Goal: Communication & Community: Answer question/provide support

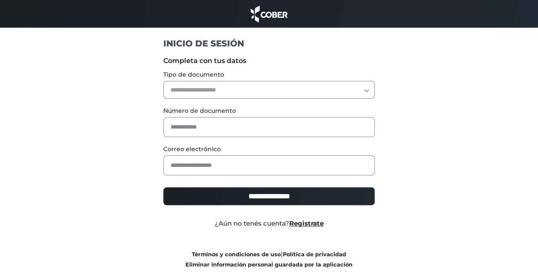
click at [212, 89] on select "**********" at bounding box center [269, 90] width 212 height 18
select select "***"
click at [163, 81] on select "**********" at bounding box center [269, 90] width 212 height 18
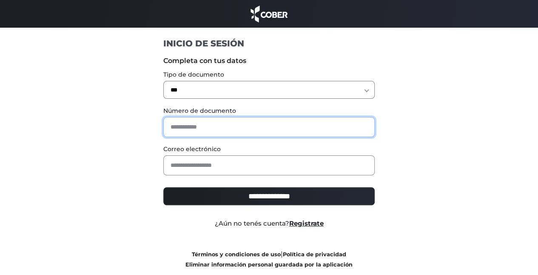
click at [186, 130] on input "text" at bounding box center [269, 127] width 212 height 20
type input "*******"
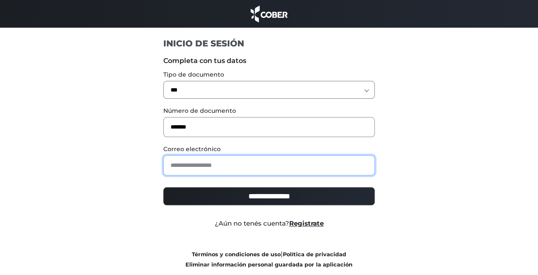
click at [187, 164] on input "email" at bounding box center [269, 165] width 212 height 20
type input "**********"
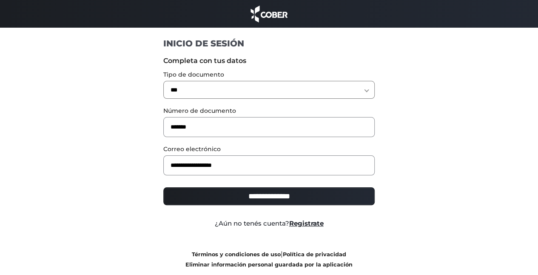
click at [226, 197] on input "**********" at bounding box center [269, 196] width 212 height 18
type input "**********"
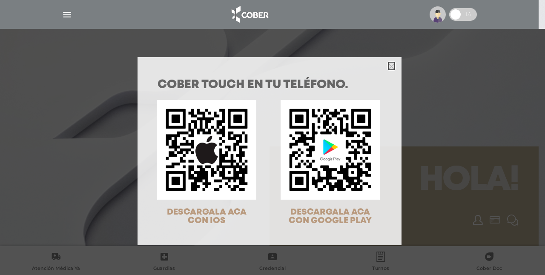
click at [388, 64] on icon "Close" at bounding box center [391, 66] width 6 height 6
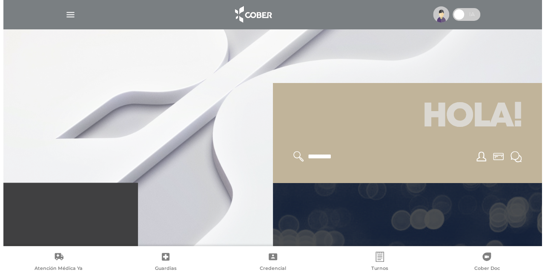
scroll to position [85, 0]
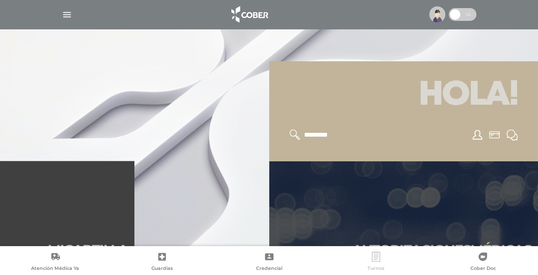
click at [376, 260] on icon at bounding box center [376, 257] width 10 height 10
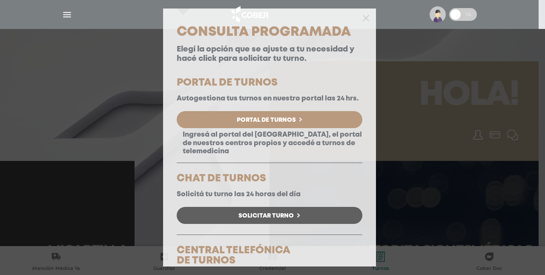
scroll to position [43, 0]
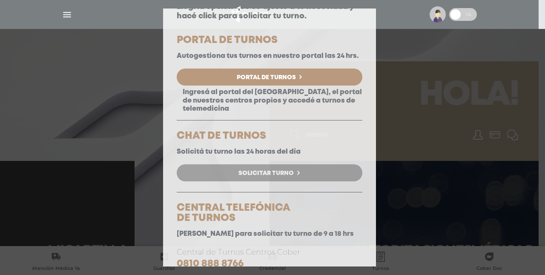
click at [255, 176] on span "Solicitar Turno" at bounding box center [265, 173] width 55 height 6
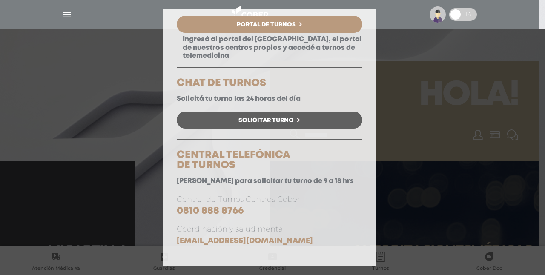
scroll to position [104, 0]
click at [67, 14] on div "Consulta Programada Elegí la opción que se ajuste a tu necesidad y hacé click p…" at bounding box center [272, 137] width 545 height 275
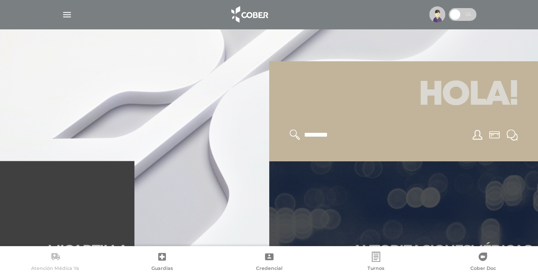
click at [43, 260] on link "Atención Médica Ya" at bounding box center [55, 263] width 107 height 22
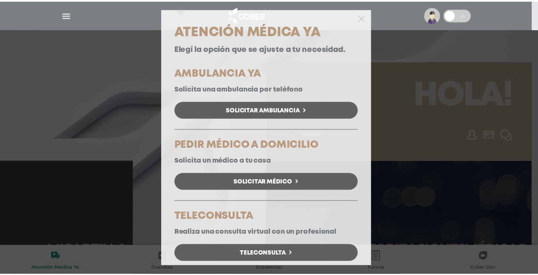
scroll to position [0, 0]
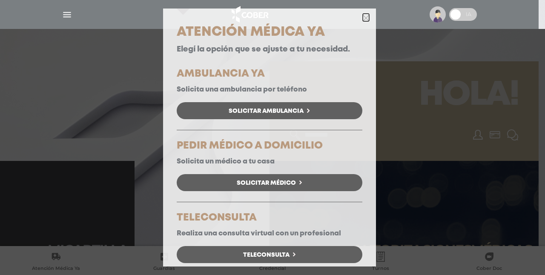
click at [363, 16] on icon "button" at bounding box center [366, 18] width 6 height 6
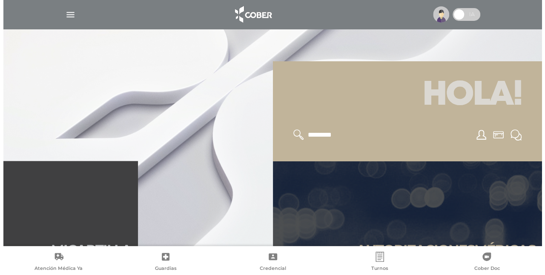
scroll to position [255, 0]
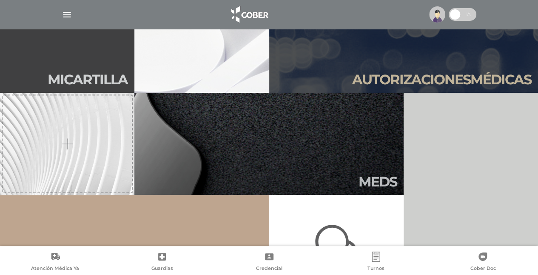
click at [67, 14] on img "button" at bounding box center [67, 14] width 11 height 11
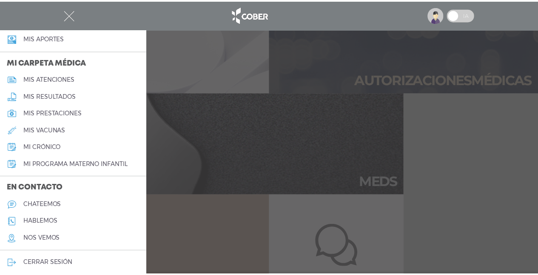
scroll to position [381, 0]
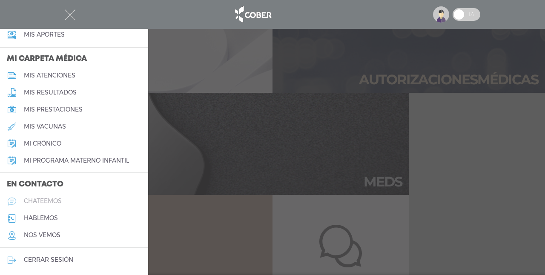
click at [45, 198] on h5 "chateemos" at bounding box center [43, 200] width 38 height 7
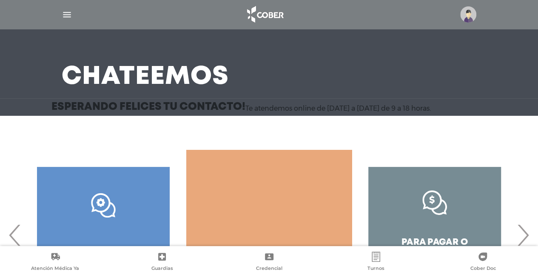
scroll to position [107, 0]
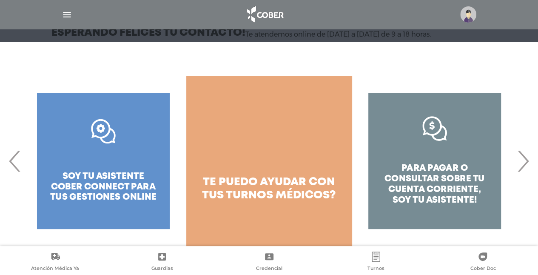
click at [117, 170] on div ".st0{fill:#FFFFFF;} soy tu asistente cober connect para tus gestiones online" at bounding box center [103, 161] width 166 height 170
click at [115, 177] on div ".st0{fill:#FFFFFF;} soy tu asistente cober connect para tus gestiones online" at bounding box center [103, 161] width 166 height 170
click at [111, 186] on div ".st0{fill:#FFFFFF;} soy tu asistente cober connect para tus gestiones online" at bounding box center [103, 161] width 166 height 170
click at [111, 174] on div ".st0{fill:#FFFFFF;} soy tu asistente cober connect para tus gestiones online" at bounding box center [103, 161] width 166 height 170
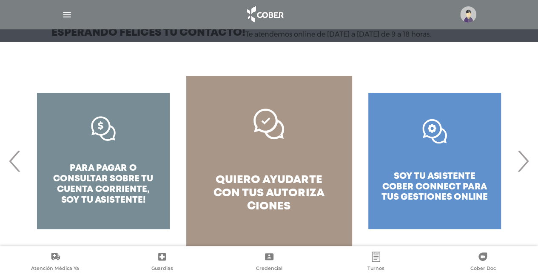
click at [211, 149] on link "quiero ayudarte con tus autoriza ciones" at bounding box center [269, 161] width 166 height 170
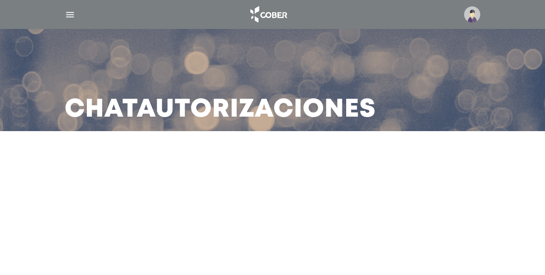
click at [211, 178] on main "Chat Autorizaciones" at bounding box center [272, 137] width 545 height 275
click at [246, 188] on main "Chat Autorizaciones" at bounding box center [272, 137] width 545 height 275
click at [255, 66] on div "Chat Autorizaciones" at bounding box center [272, 80] width 436 height 102
drag, startPoint x: 227, startPoint y: 86, endPoint x: 214, endPoint y: 82, distance: 14.0
click at [225, 85] on div "Chat Autorizaciones" at bounding box center [272, 80] width 436 height 102
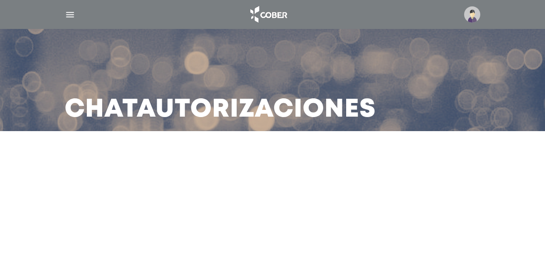
drag, startPoint x: 127, startPoint y: 52, endPoint x: 120, endPoint y: 49, distance: 7.4
click at [122, 49] on div "Chat Autorizaciones" at bounding box center [272, 80] width 436 height 102
click at [111, 53] on div "Chat Autorizaciones" at bounding box center [272, 80] width 436 height 102
drag, startPoint x: 206, startPoint y: 151, endPoint x: 325, endPoint y: 103, distance: 127.8
click at [208, 146] on main "Chat Autorizaciones" at bounding box center [272, 137] width 545 height 275
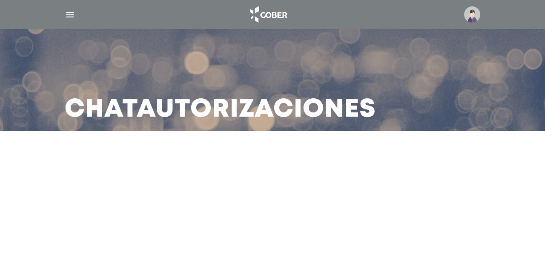
click at [474, 14] on img at bounding box center [472, 14] width 16 height 16
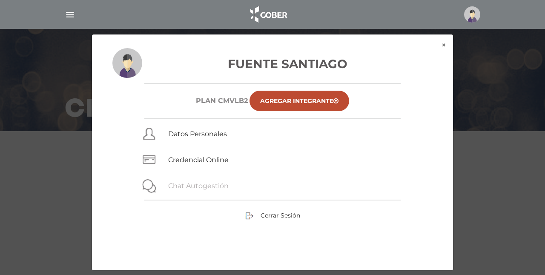
click at [207, 184] on link "Chat Autogestión" at bounding box center [198, 186] width 60 height 8
